Goal: Task Accomplishment & Management: Manage account settings

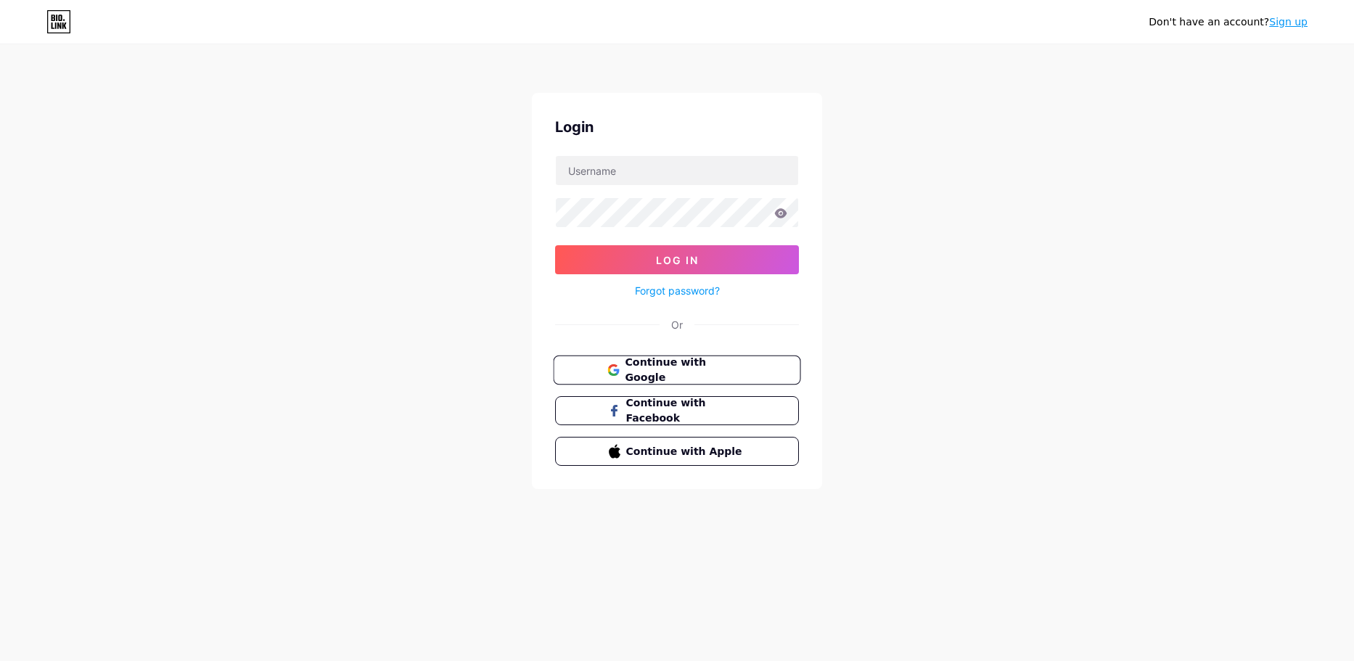
click at [664, 361] on span "Continue with Google" at bounding box center [685, 370] width 121 height 31
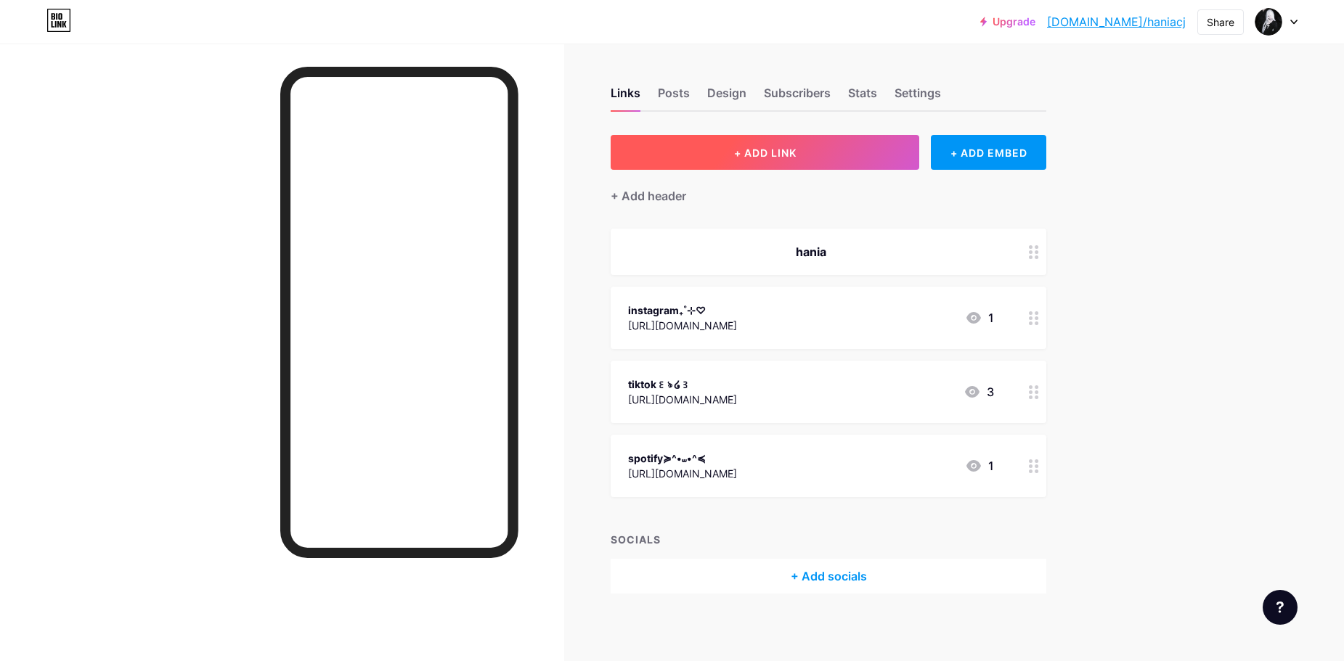
click at [773, 144] on button "+ ADD LINK" at bounding box center [764, 152] width 308 height 35
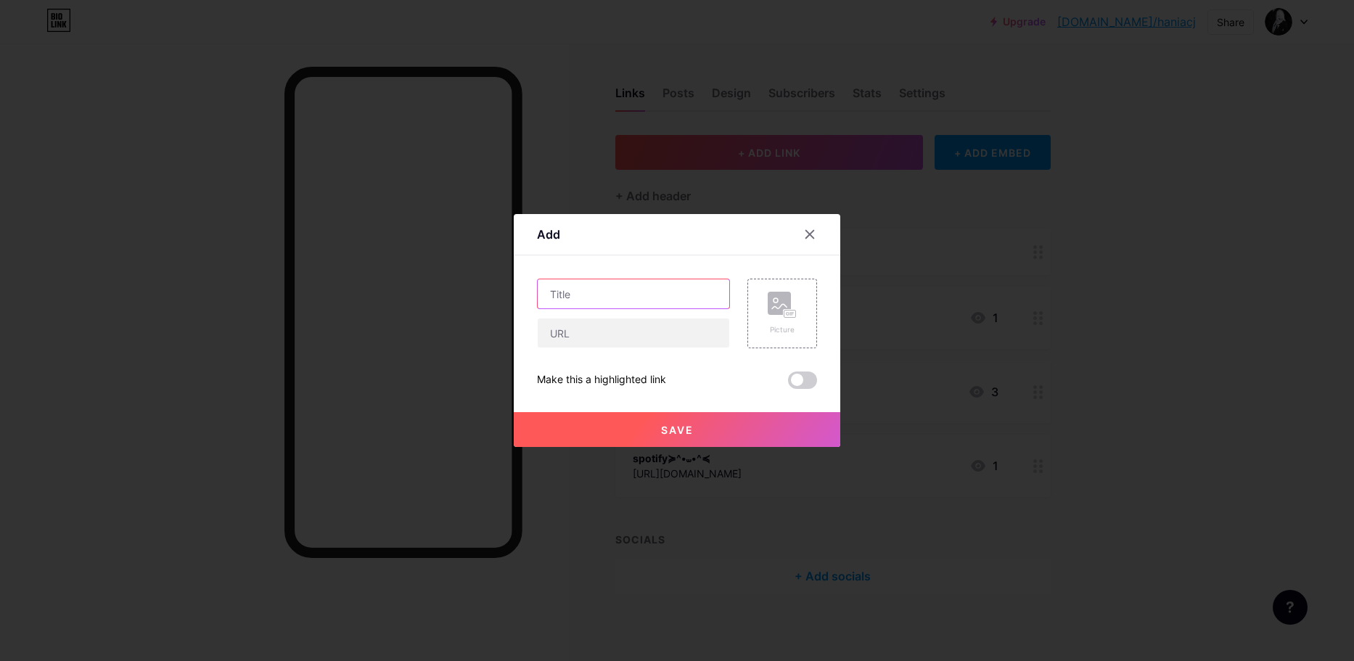
click at [600, 298] on input "text" at bounding box center [634, 293] width 192 height 29
type input "pint"
click at [969, 240] on div at bounding box center [677, 330] width 1354 height 661
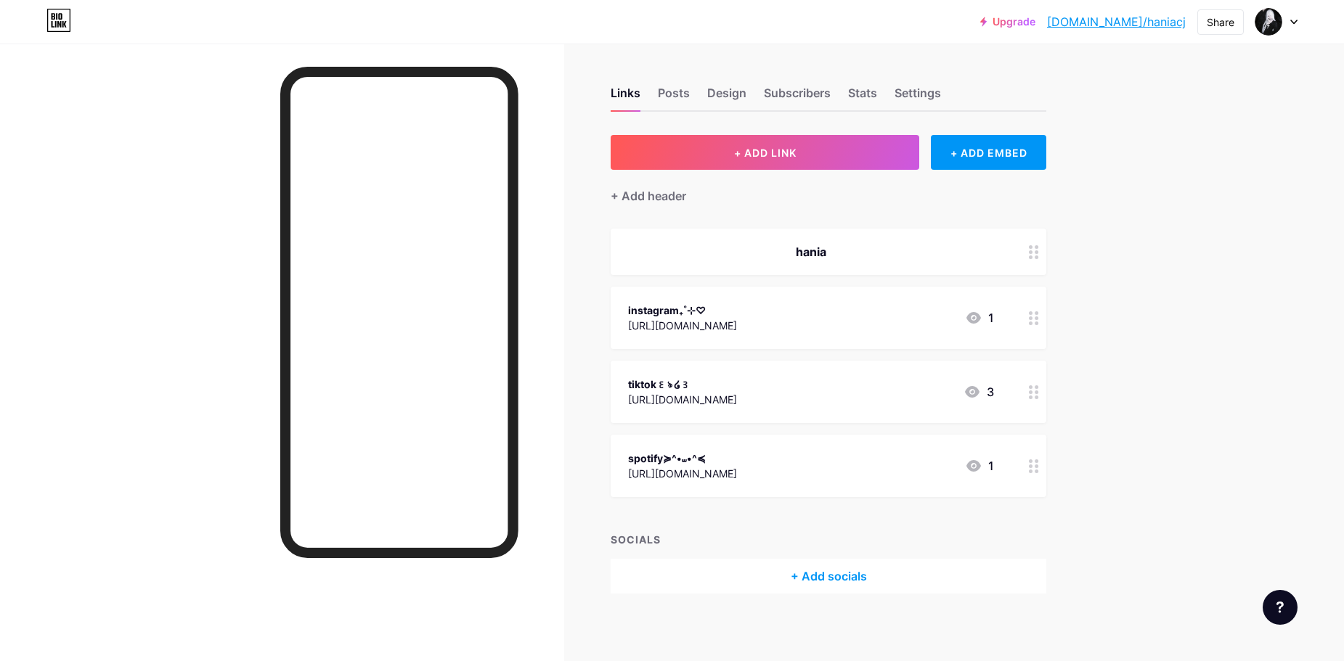
click at [843, 568] on div "+ Add socials" at bounding box center [828, 576] width 436 height 35
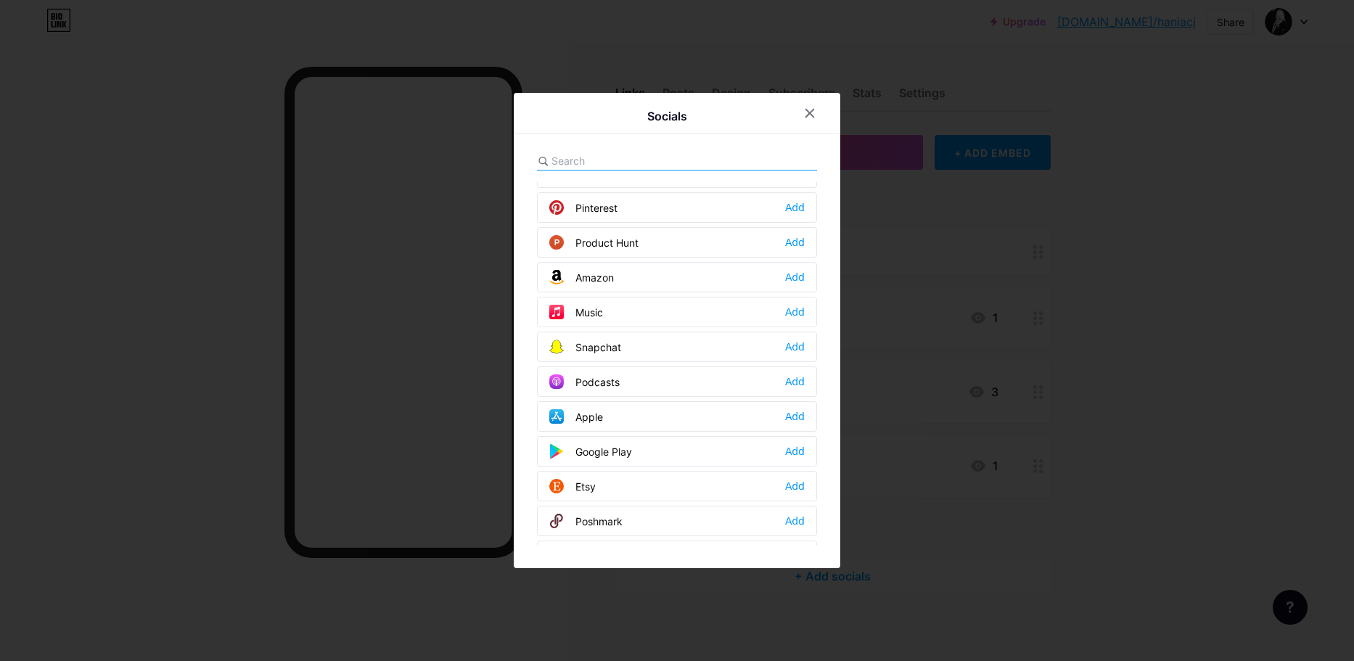
scroll to position [871, 0]
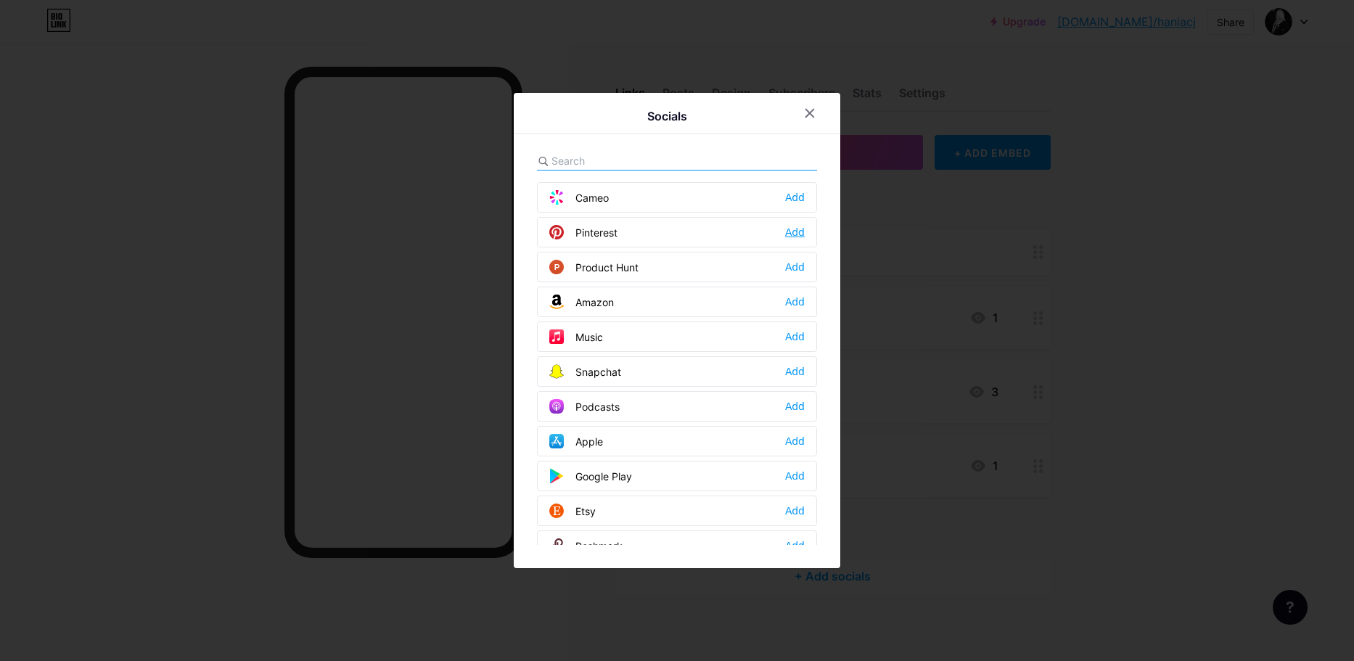
click at [789, 234] on div "Add" at bounding box center [795, 232] width 20 height 15
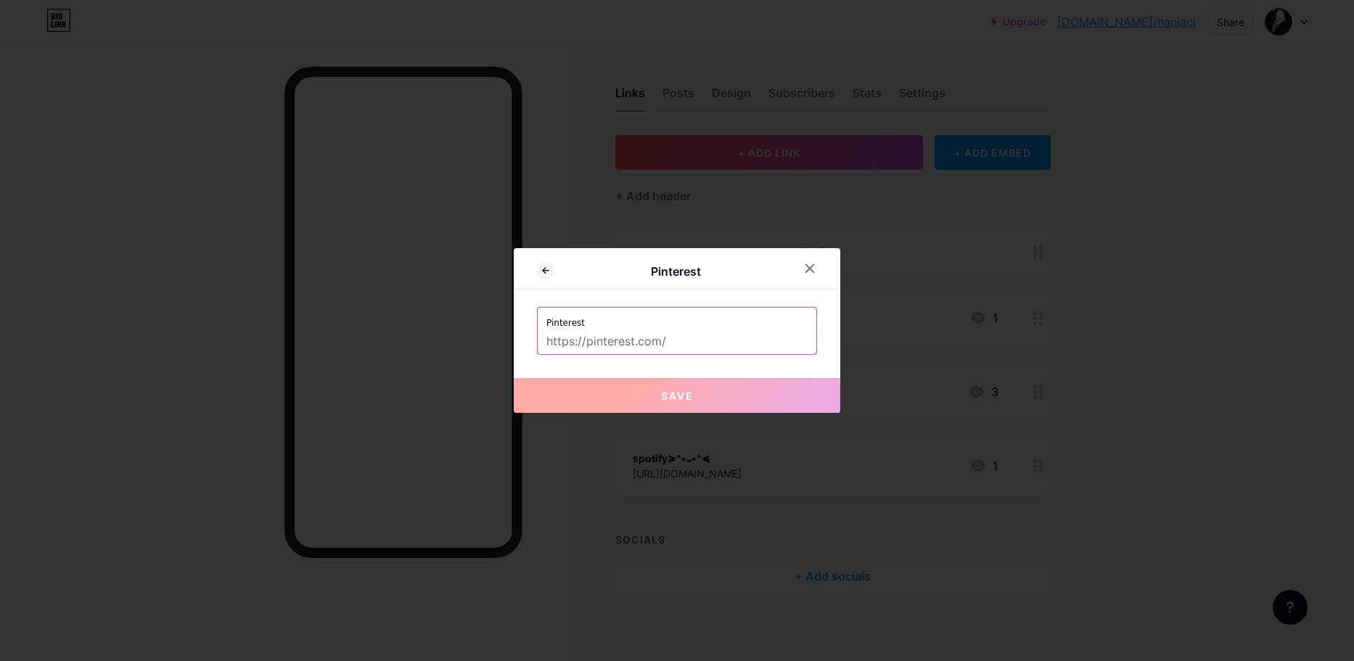
click at [653, 343] on input "text" at bounding box center [677, 342] width 261 height 25
